Goal: Task Accomplishment & Management: Complete application form

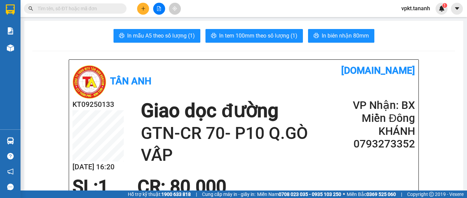
click at [141, 10] on icon "plus" at bounding box center [143, 8] width 5 height 5
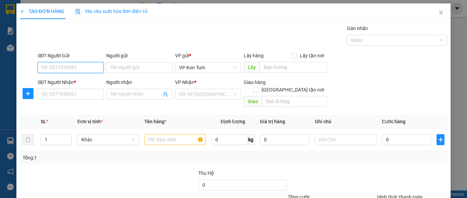
click at [62, 67] on input "SĐT Người Gửi" at bounding box center [71, 67] width 66 height 11
type input "0365385668"
click at [84, 81] on div "0365385668 - C. HẠNH" at bounding box center [69, 82] width 57 height 8
type input "C. HẠNH"
type input "0367416276"
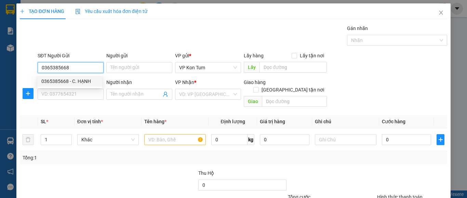
type input "DUYÊN"
type input "GTN/CR 50 TÂN BÌNH"
type input "50.000"
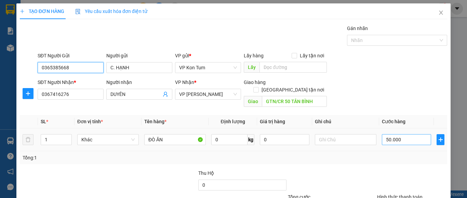
type input "0365385668"
type input "4"
type input "40"
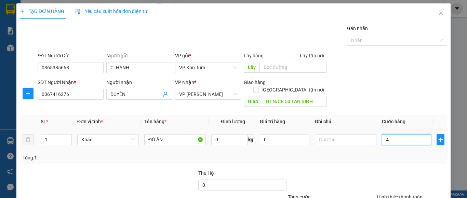
type input "40"
type input "40.000"
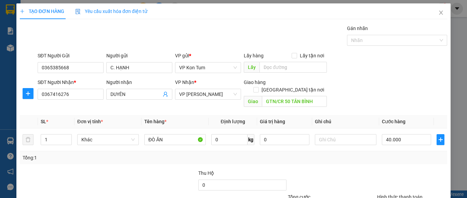
click at [369, 154] on div "Tổng: 1" at bounding box center [234, 158] width 422 height 8
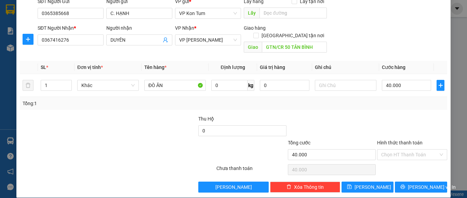
scroll to position [55, 0]
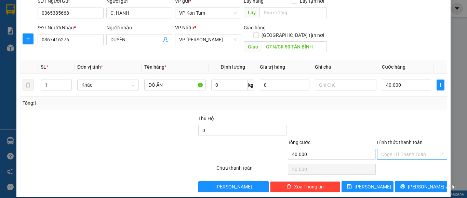
click at [387, 149] on input "Hình thức thanh toán" at bounding box center [409, 154] width 57 height 10
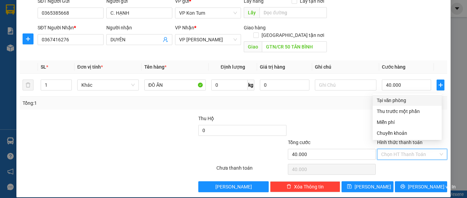
click at [411, 100] on div "Tại văn phòng" at bounding box center [407, 101] width 61 height 8
type input "0"
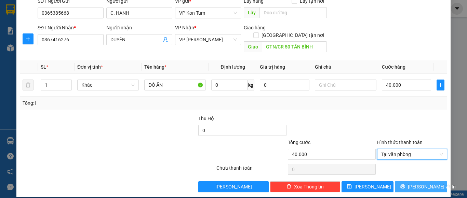
click at [425, 183] on span "[PERSON_NAME] và In" at bounding box center [432, 187] width 48 height 8
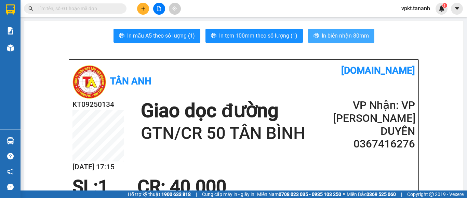
click at [323, 30] on button "In biên nhận 80mm" at bounding box center [341, 36] width 66 height 14
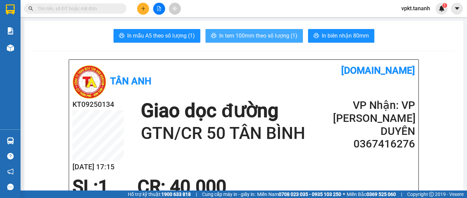
click at [280, 40] on span "In tem 100mm theo số lượng (1)" at bounding box center [258, 35] width 78 height 9
